Goal: Use online tool/utility: Utilize a website feature to perform a specific function

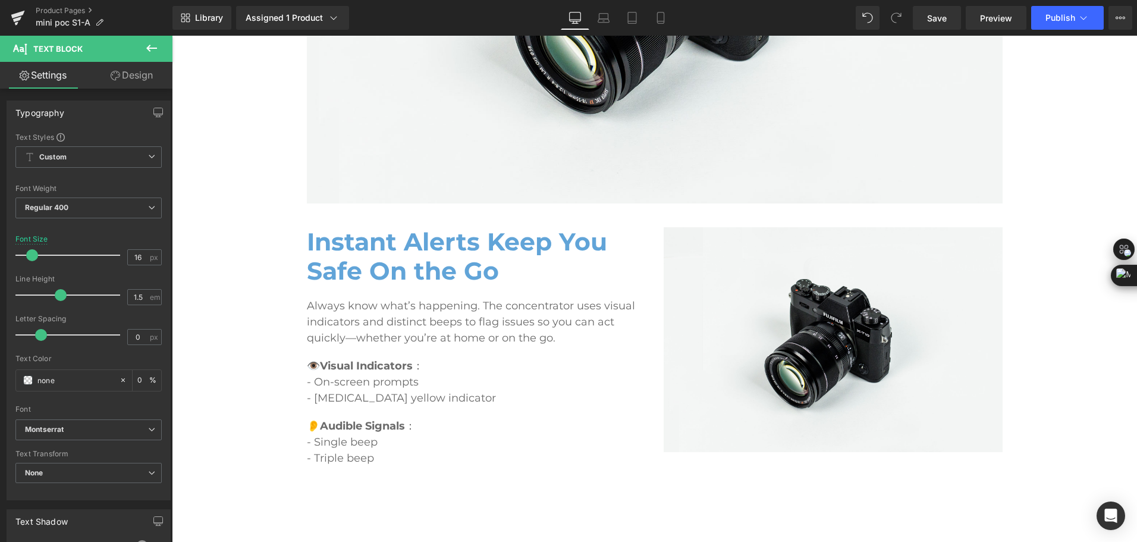
scroll to position [3628, 0]
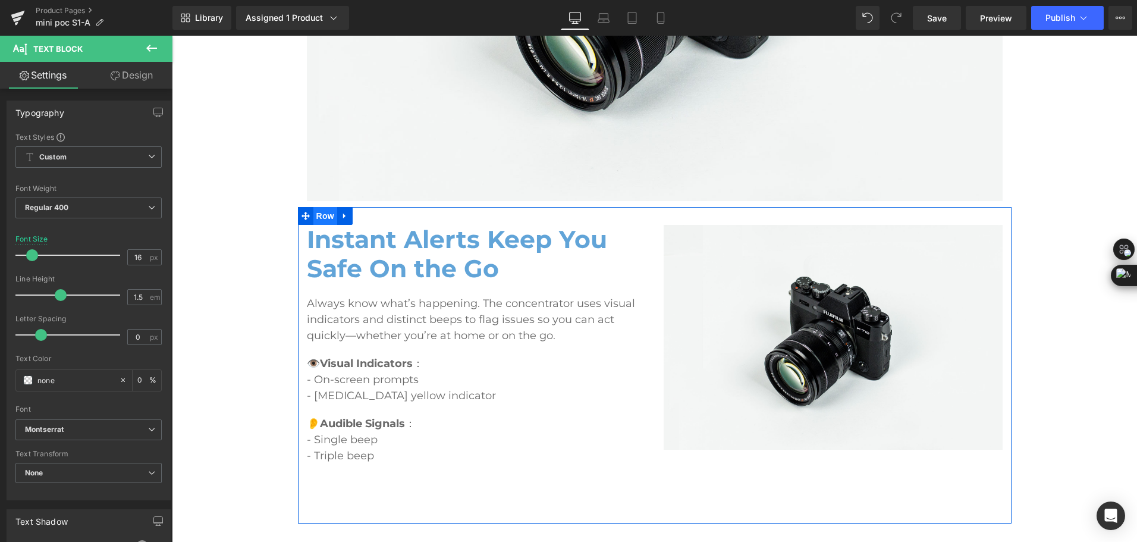
click at [314, 223] on span "Row" at bounding box center [325, 216] width 24 height 18
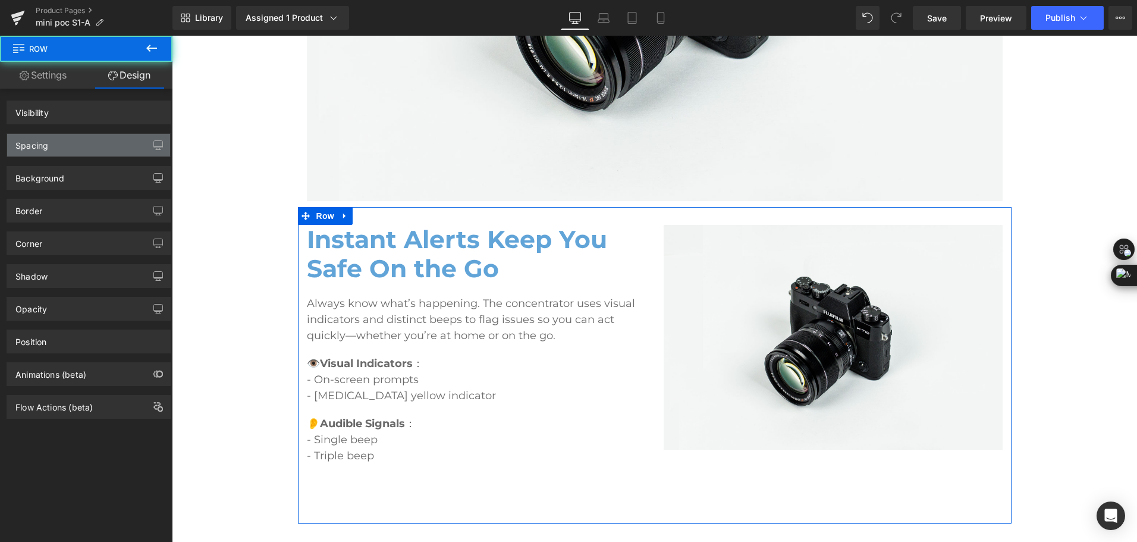
click at [118, 95] on div "Visibility 0|0|0|0" at bounding box center [89, 108] width 178 height 33
click at [92, 145] on div "Spacing" at bounding box center [88, 145] width 163 height 23
click at [42, 150] on div "Spacing" at bounding box center [88, 145] width 163 height 23
type input "0"
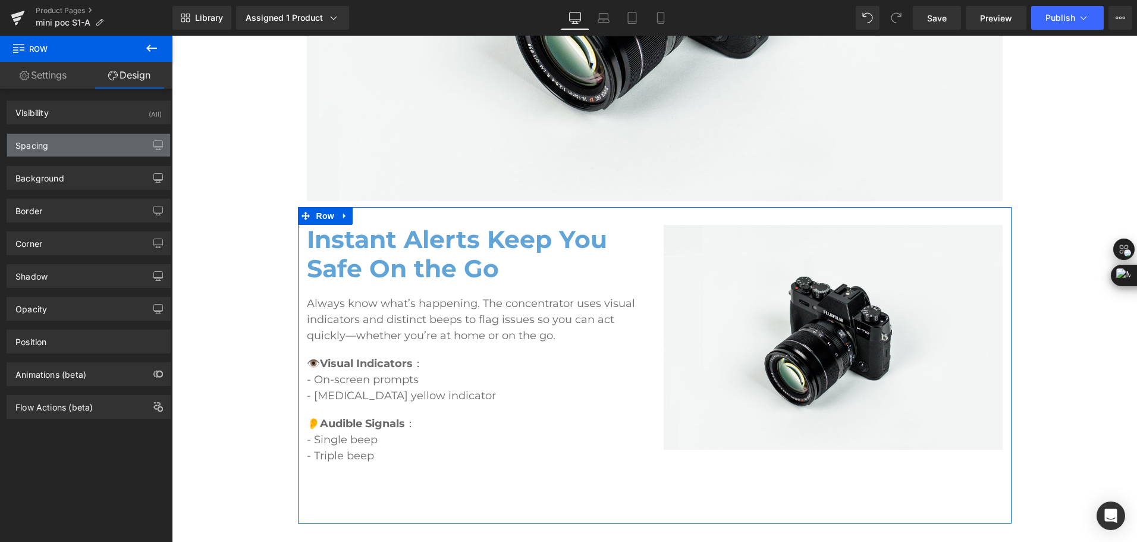
type input "30"
type input "0"
type input "100"
type input "0"
click at [73, 140] on div "Spacing" at bounding box center [88, 145] width 163 height 23
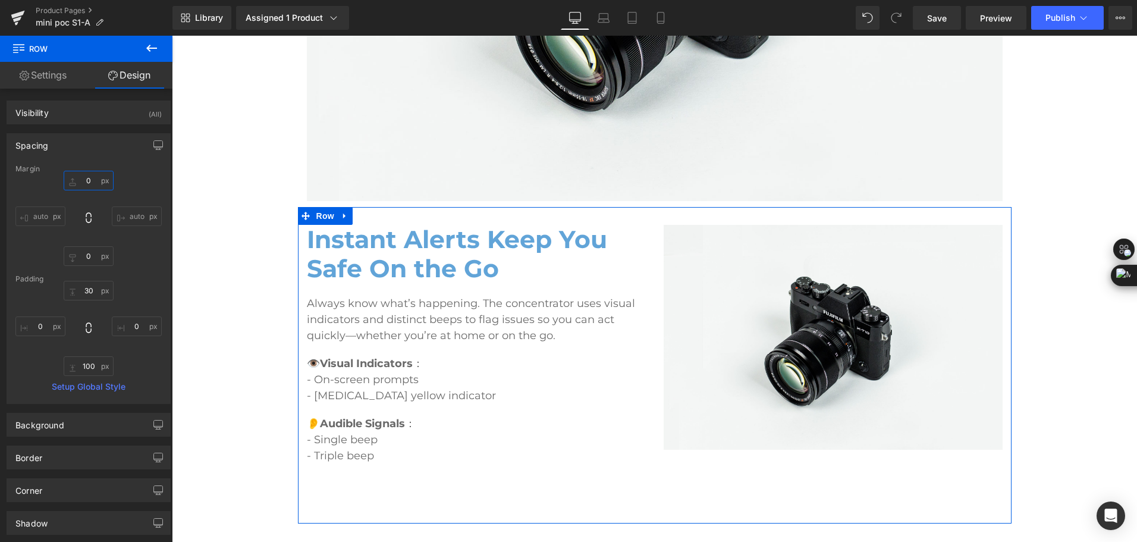
click at [87, 175] on input "0" at bounding box center [89, 181] width 50 height 20
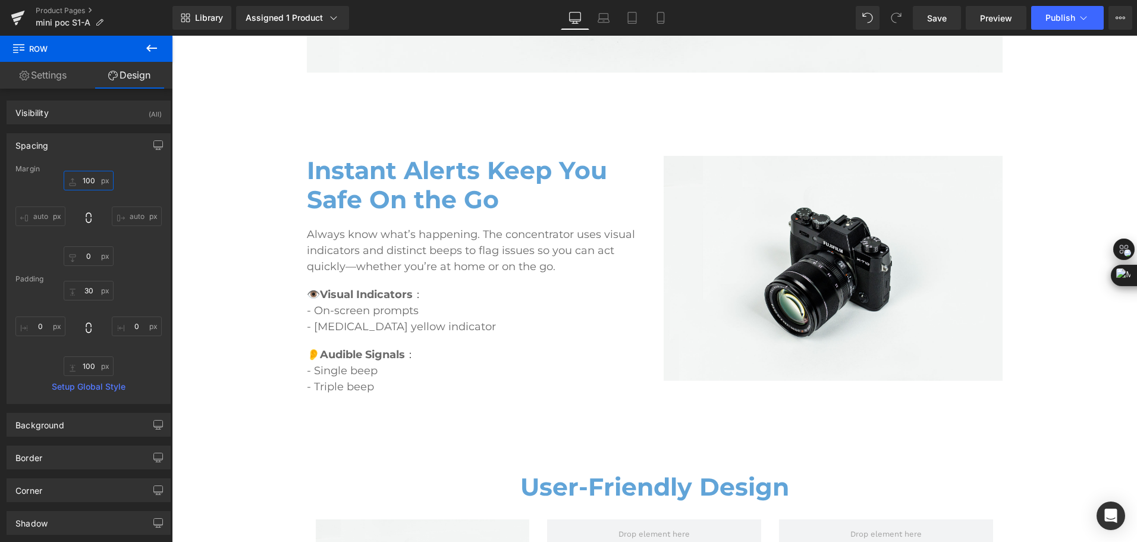
scroll to position [3807, 0]
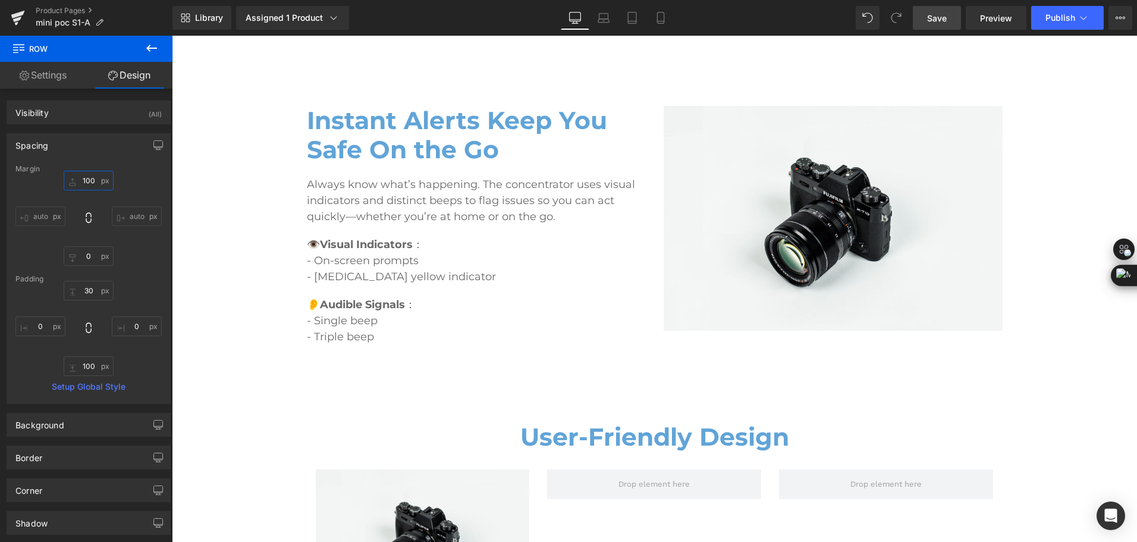
type input "100"
drag, startPoint x: 934, startPoint y: 18, endPoint x: 601, endPoint y: 115, distance: 346.9
click at [934, 18] on span "Save" at bounding box center [937, 18] width 20 height 12
